Goal: Task Accomplishment & Management: Manage account settings

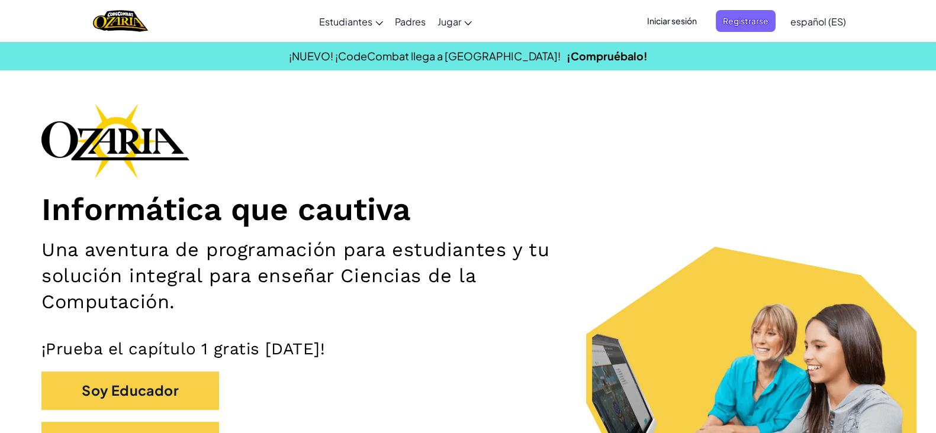
click at [671, 17] on span "Iniciar sesión" at bounding box center [672, 21] width 64 height 22
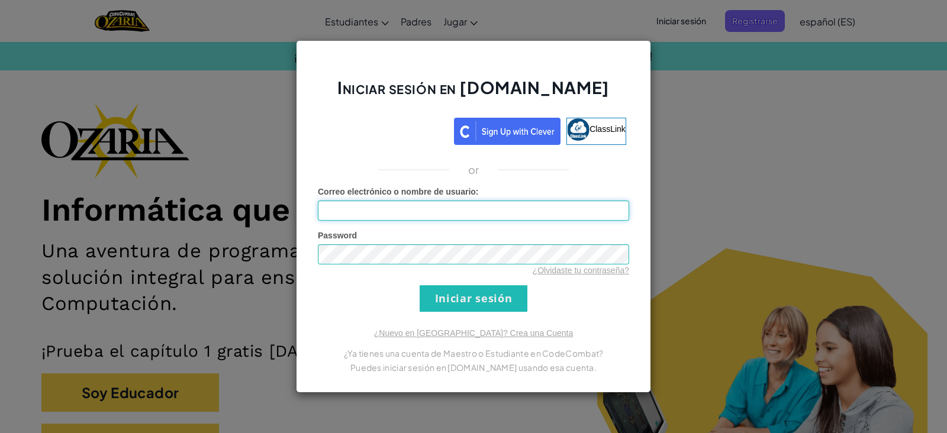
click at [434, 207] on input "Correo electrónico o nombre de usuario :" at bounding box center [473, 211] width 311 height 20
type input "[EMAIL_ADDRESS][DOMAIN_NAME]"
click at [420, 285] on input "Iniciar sesión" at bounding box center [474, 298] width 108 height 27
